Goal: Task Accomplishment & Management: Manage account settings

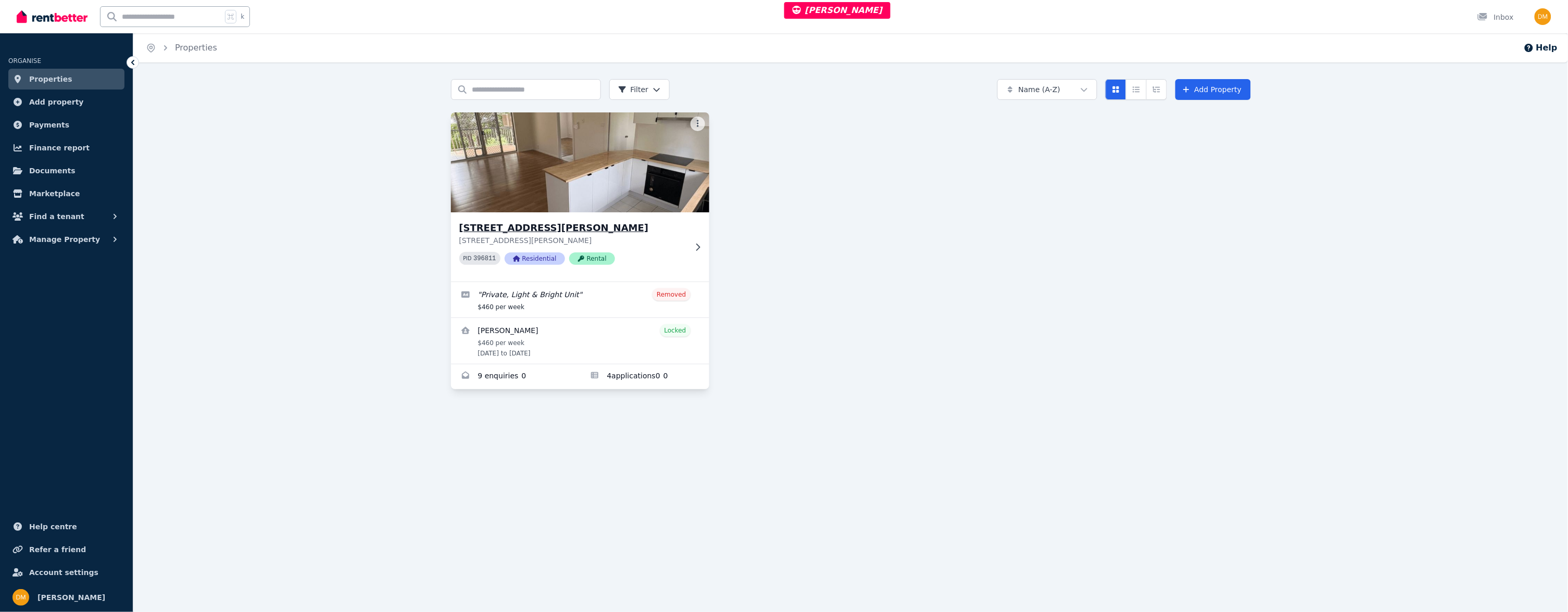
click at [617, 211] on img at bounding box center [580, 162] width 271 height 105
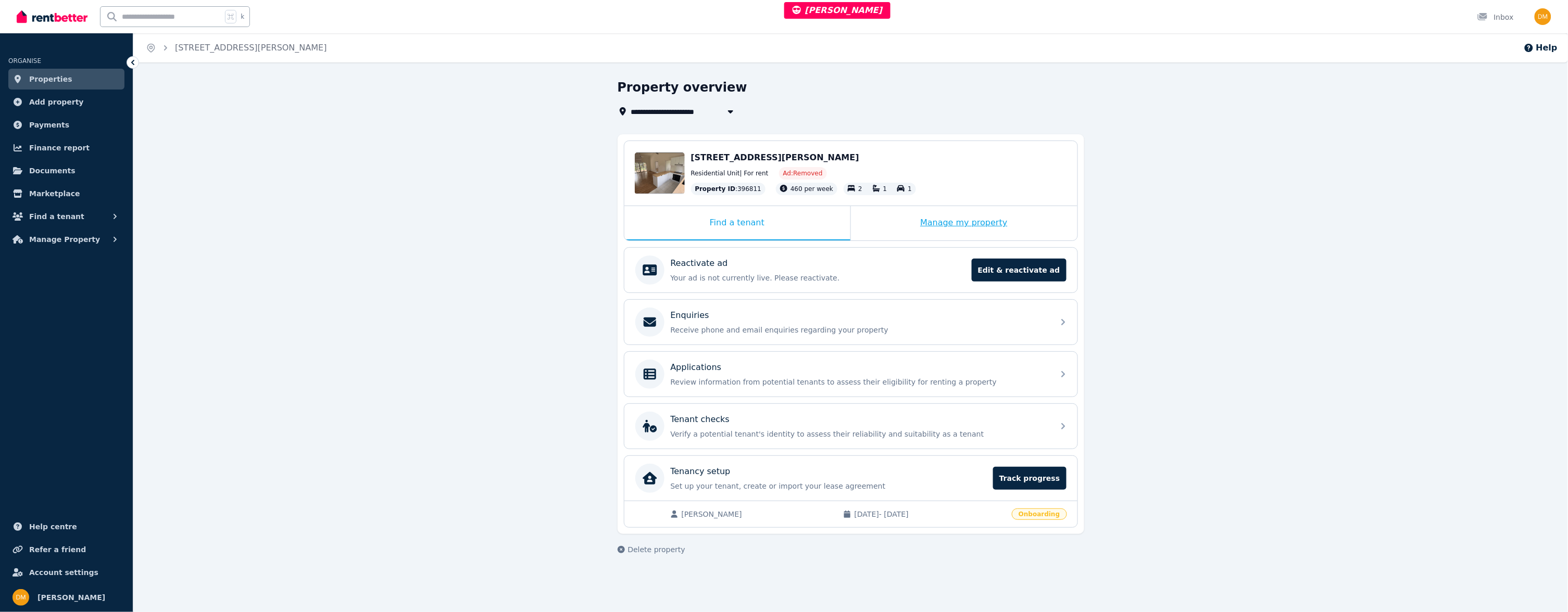
click at [949, 233] on div "Manage my property" at bounding box center [964, 223] width 227 height 34
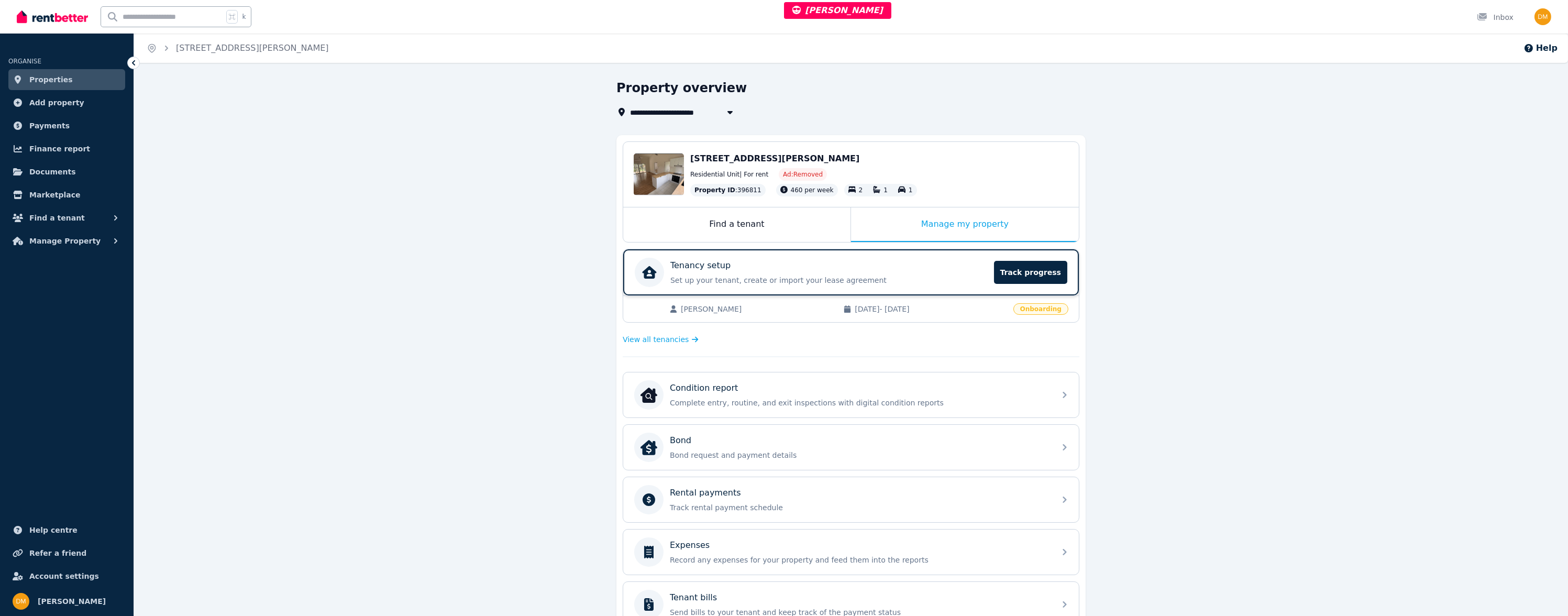
click at [764, 275] on p "Set up your tenant, create or import your lease agreement" at bounding box center [829, 280] width 318 height 10
